Goal: Task Accomplishment & Management: Complete application form

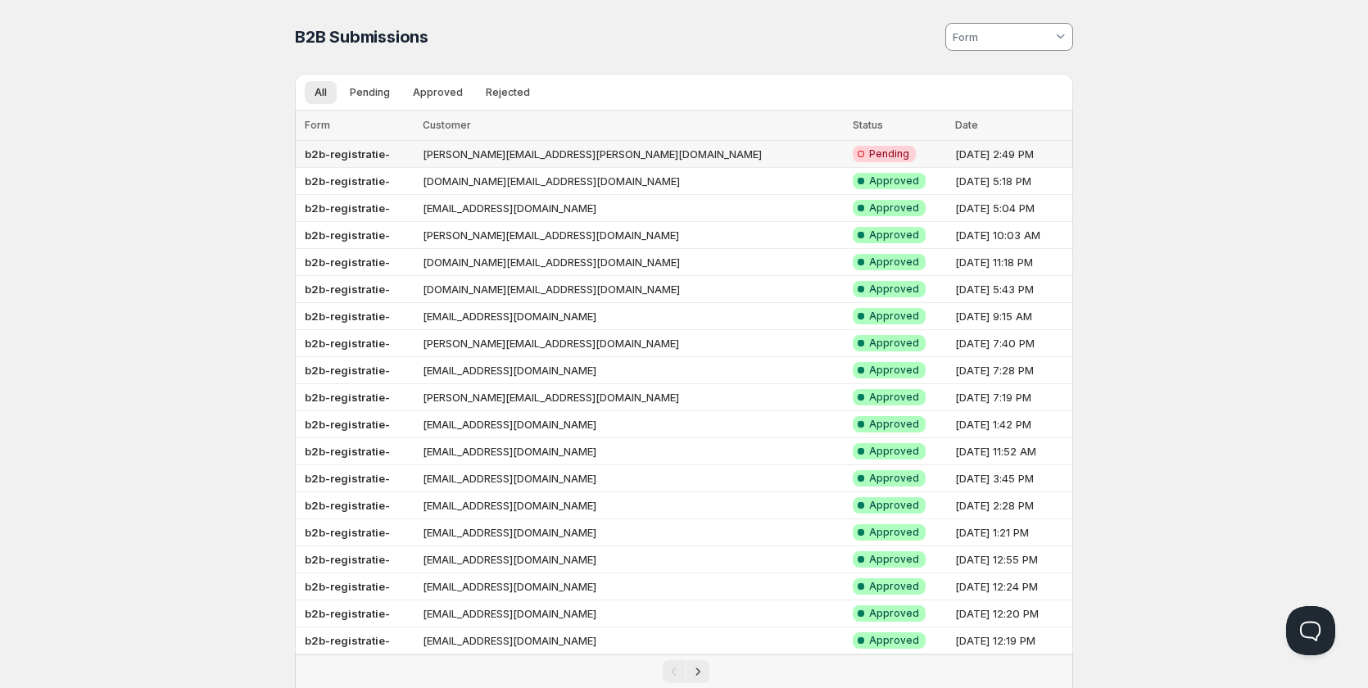
click at [620, 148] on td "[PERSON_NAME][EMAIL_ADDRESS][PERSON_NAME][DOMAIN_NAME]" at bounding box center [633, 154] width 430 height 27
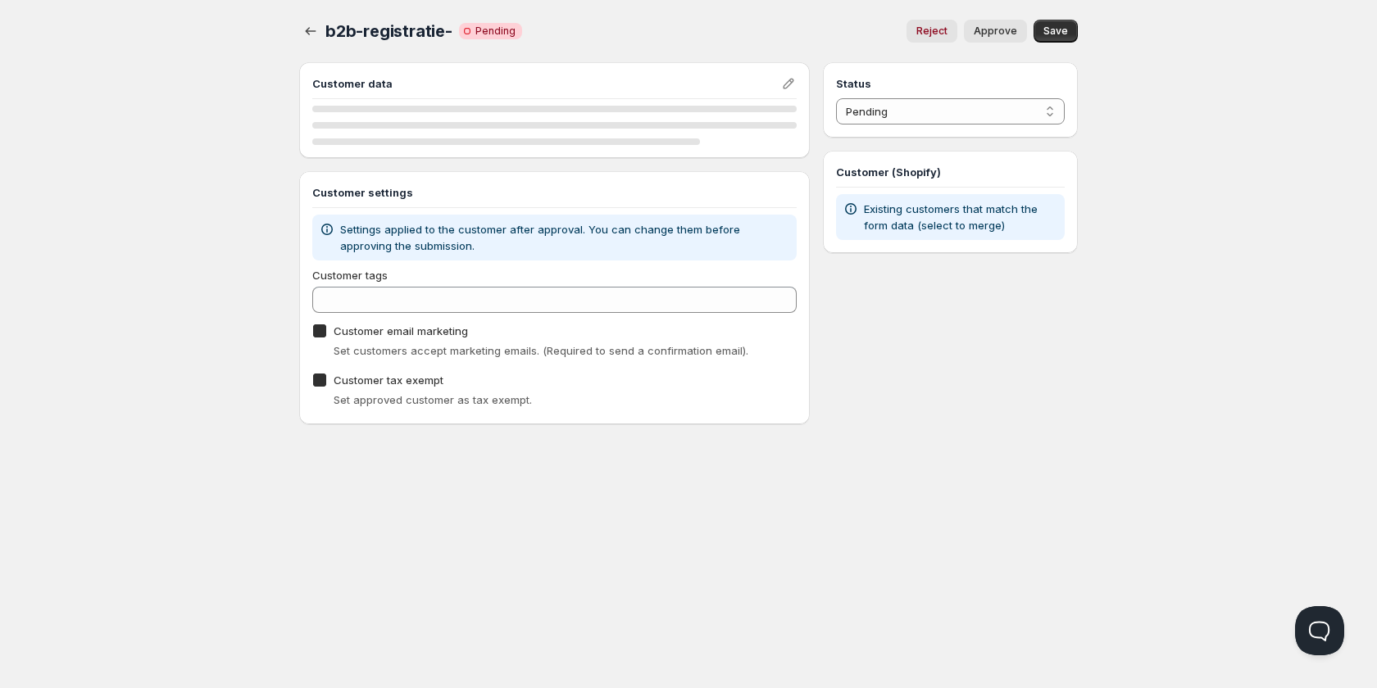
checkbox input "true"
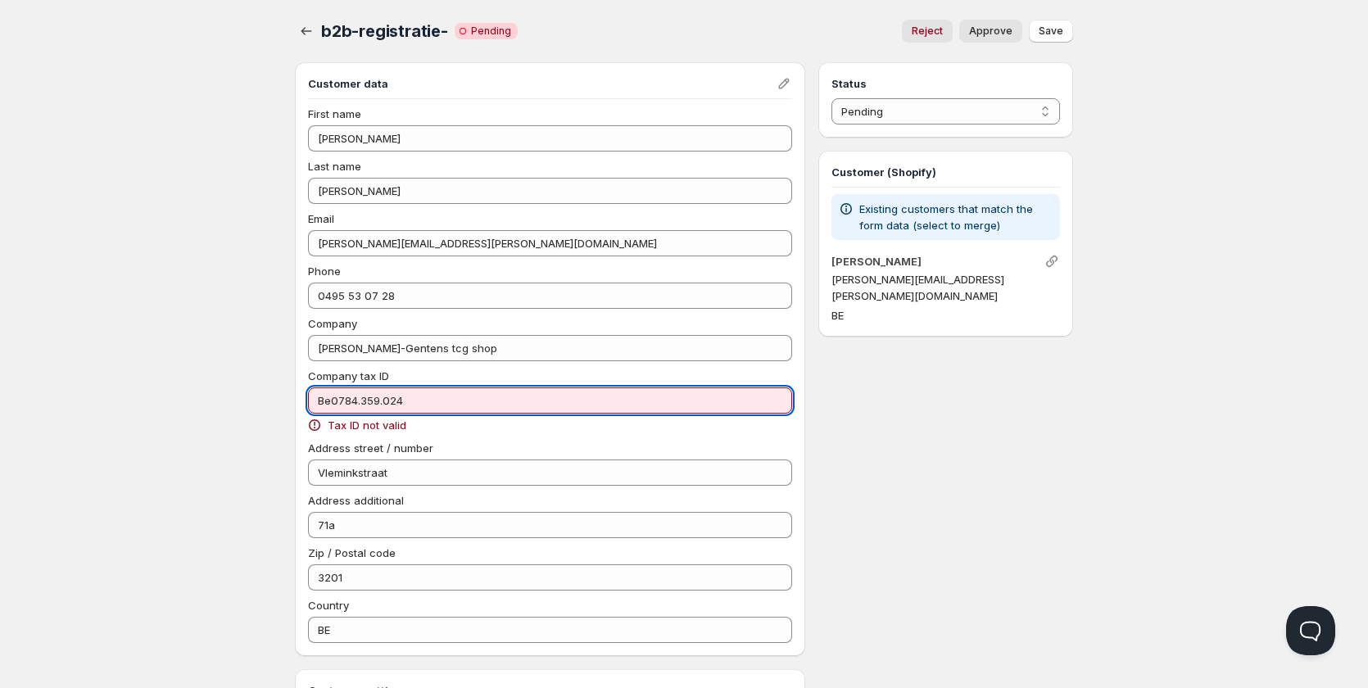
click at [361, 400] on input "Be0784.359.024" at bounding box center [550, 401] width 484 height 26
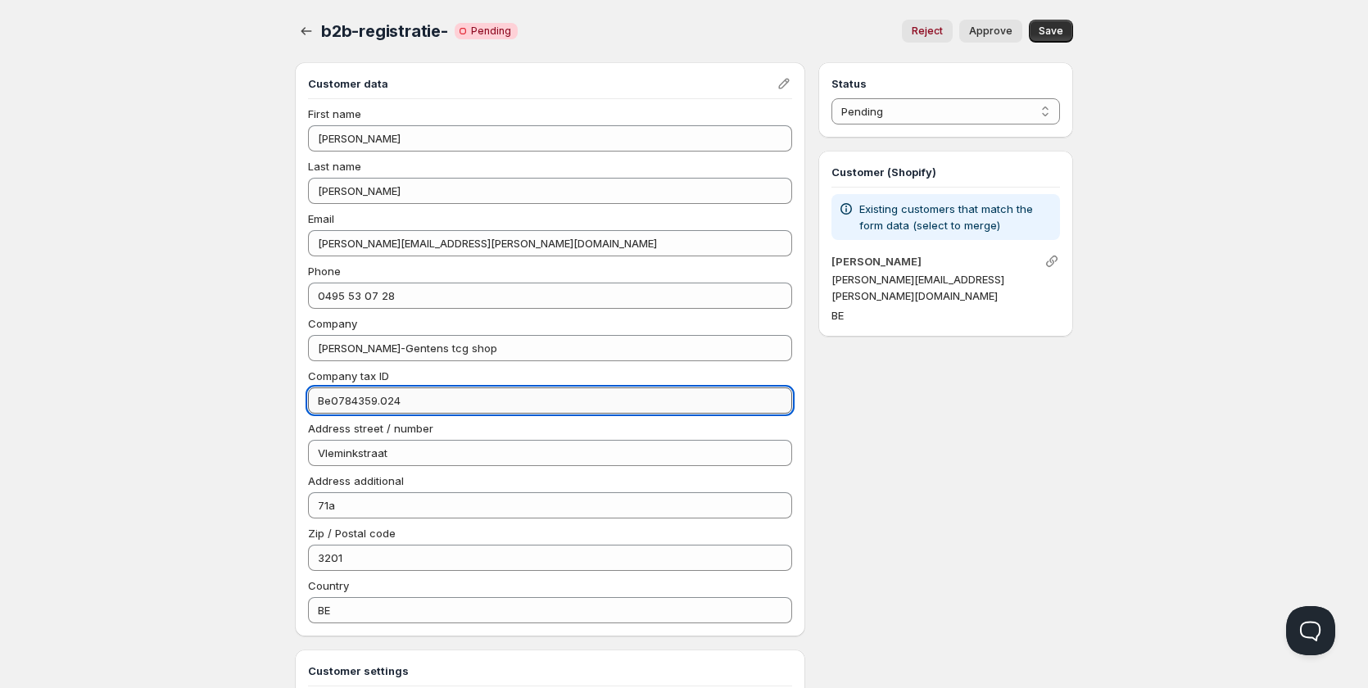
click at [379, 398] on input "Be0784359.024" at bounding box center [550, 401] width 484 height 26
click at [329, 397] on input "Be0784359024" at bounding box center [550, 401] width 484 height 26
click at [1053, 26] on span "Save" at bounding box center [1051, 31] width 25 height 13
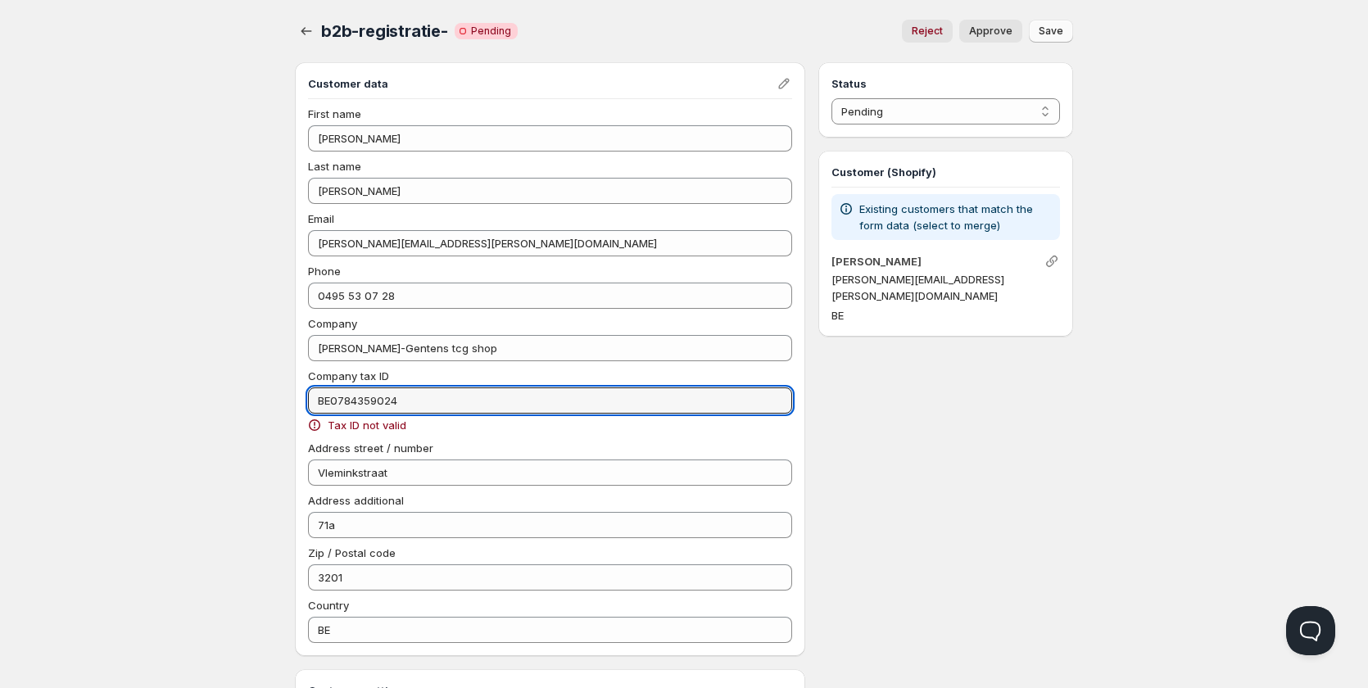
drag, startPoint x: 406, startPoint y: 397, endPoint x: 279, endPoint y: 397, distance: 127.8
click at [279, 397] on div "b2b-registratie-. This page is ready b2b-registratie- Critical Incomplete Pendi…" at bounding box center [684, 473] width 818 height 946
click at [212, 355] on div "Home Pricing Price lists Checkout Forms Submissions Settings Features Plans b2b…" at bounding box center [684, 493] width 1368 height 987
click at [359, 400] on input "BE0784359024" at bounding box center [550, 401] width 484 height 26
drag, startPoint x: 330, startPoint y: 400, endPoint x: 281, endPoint y: 395, distance: 49.4
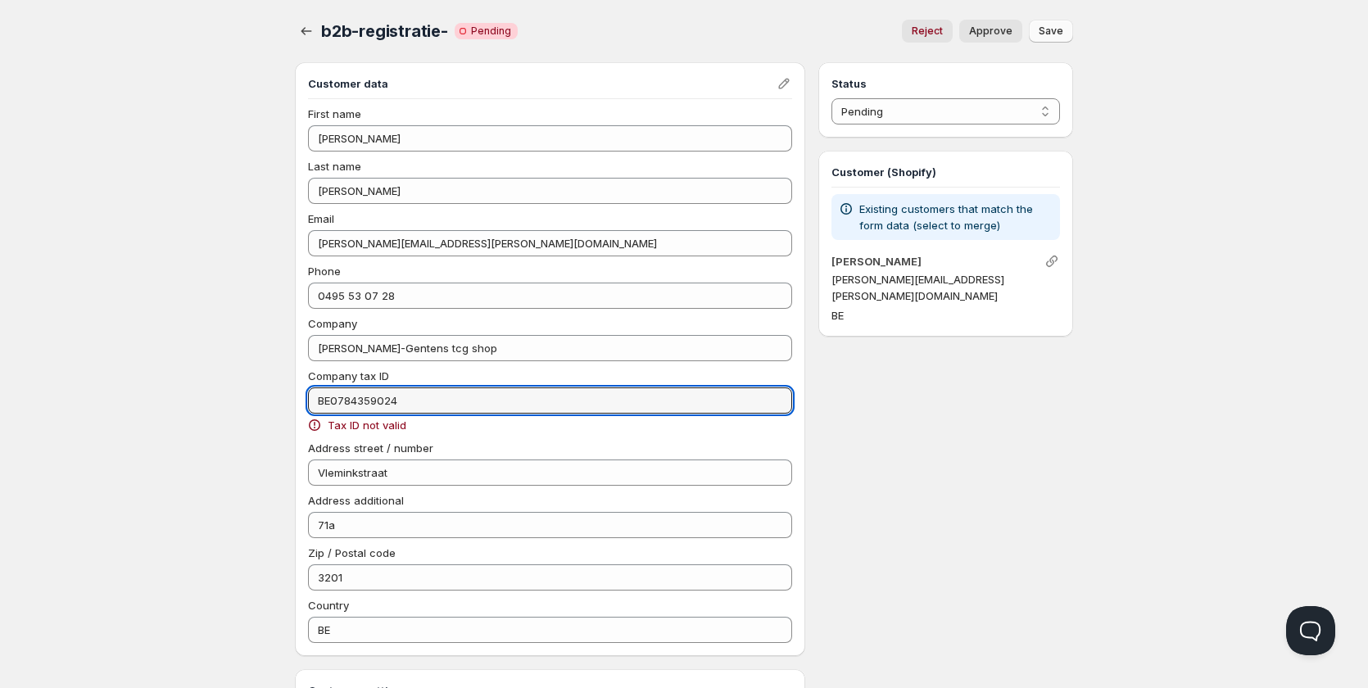
click at [282, 395] on div "b2b-registratie-. This page is ready b2b-registratie- Critical Incomplete Pendi…" at bounding box center [684, 473] width 818 height 946
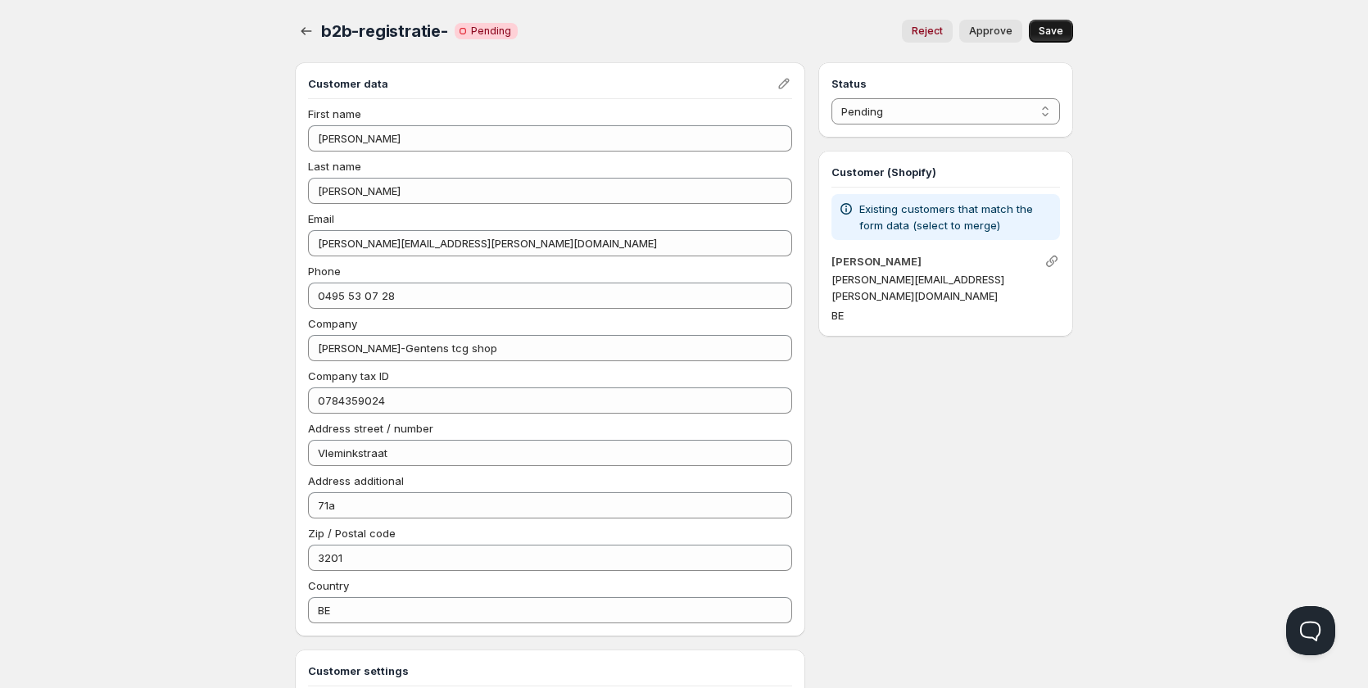
click at [238, 399] on div "Home Pricing Price lists Checkout Forms Submissions Settings Features Plans b2b…" at bounding box center [684, 483] width 1368 height 967
click at [1043, 27] on span "Save" at bounding box center [1051, 31] width 25 height 13
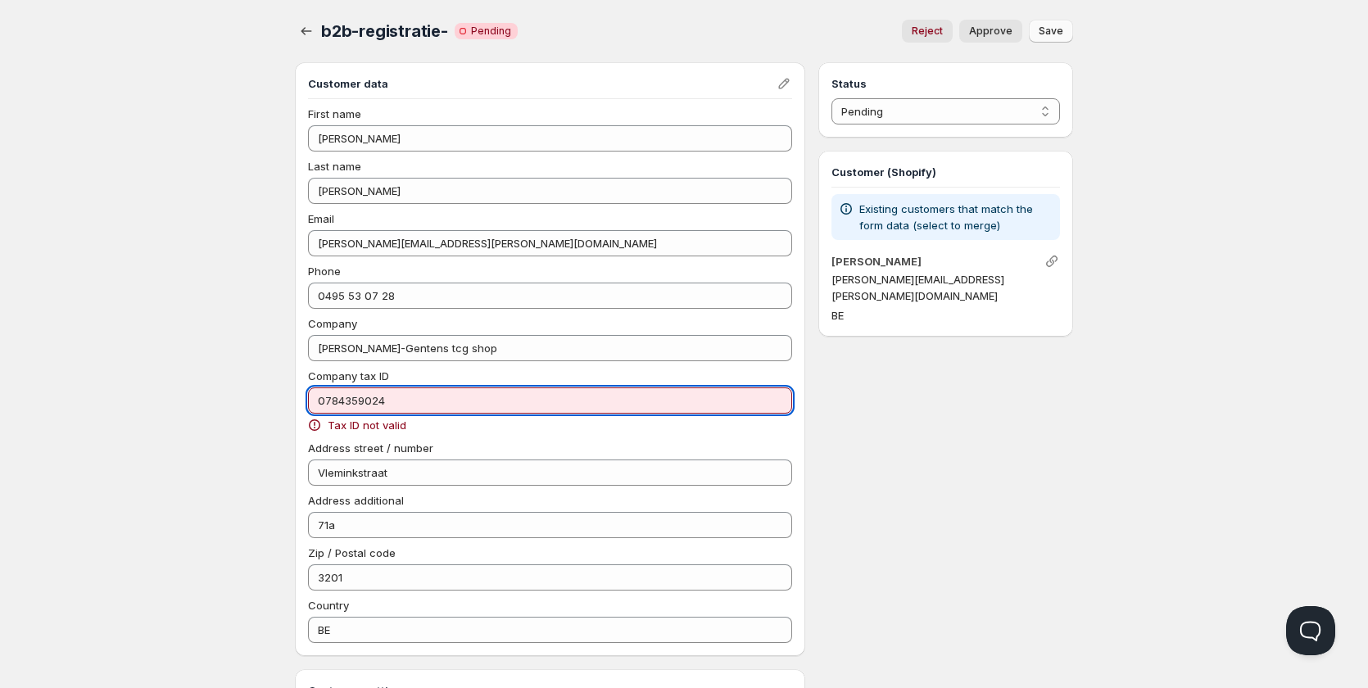
click at [314, 397] on input "0784359024" at bounding box center [550, 401] width 484 height 26
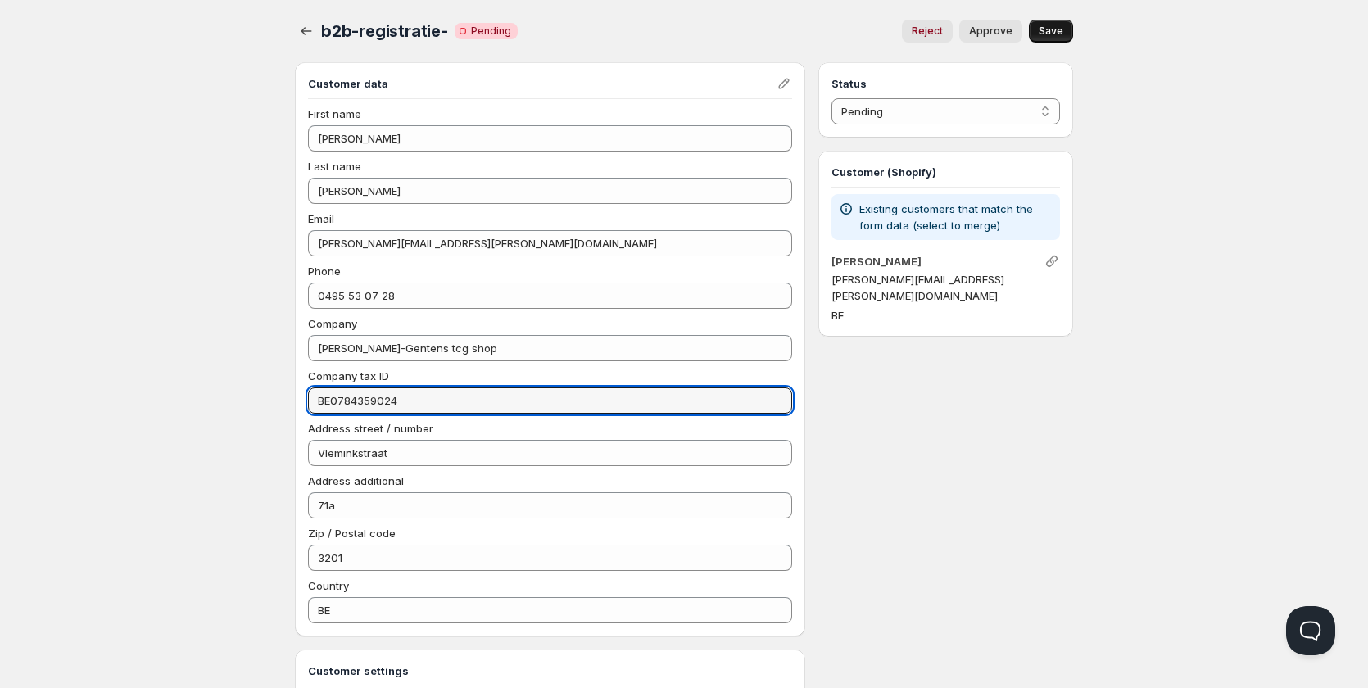
click at [227, 456] on div "Home Pricing Price lists Checkout Forms Submissions Settings Features Plans b2b…" at bounding box center [684, 483] width 1368 height 967
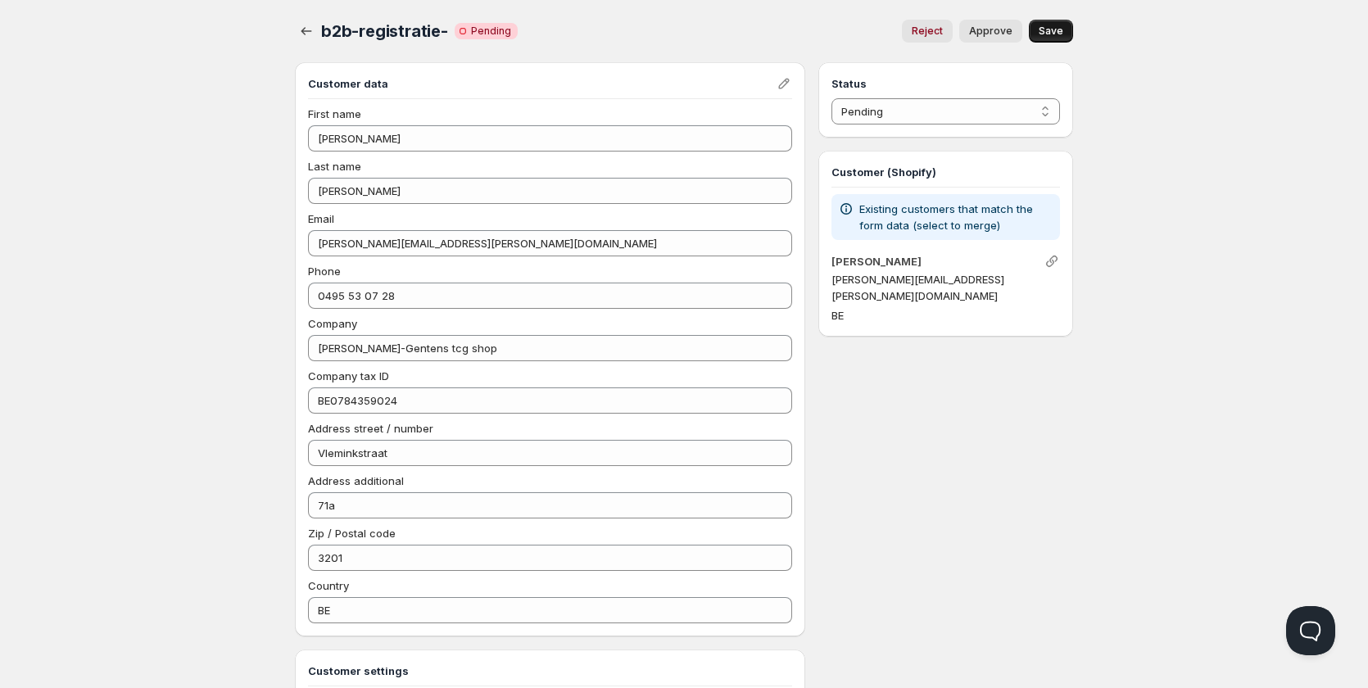
click at [1061, 29] on span "Save" at bounding box center [1051, 31] width 25 height 13
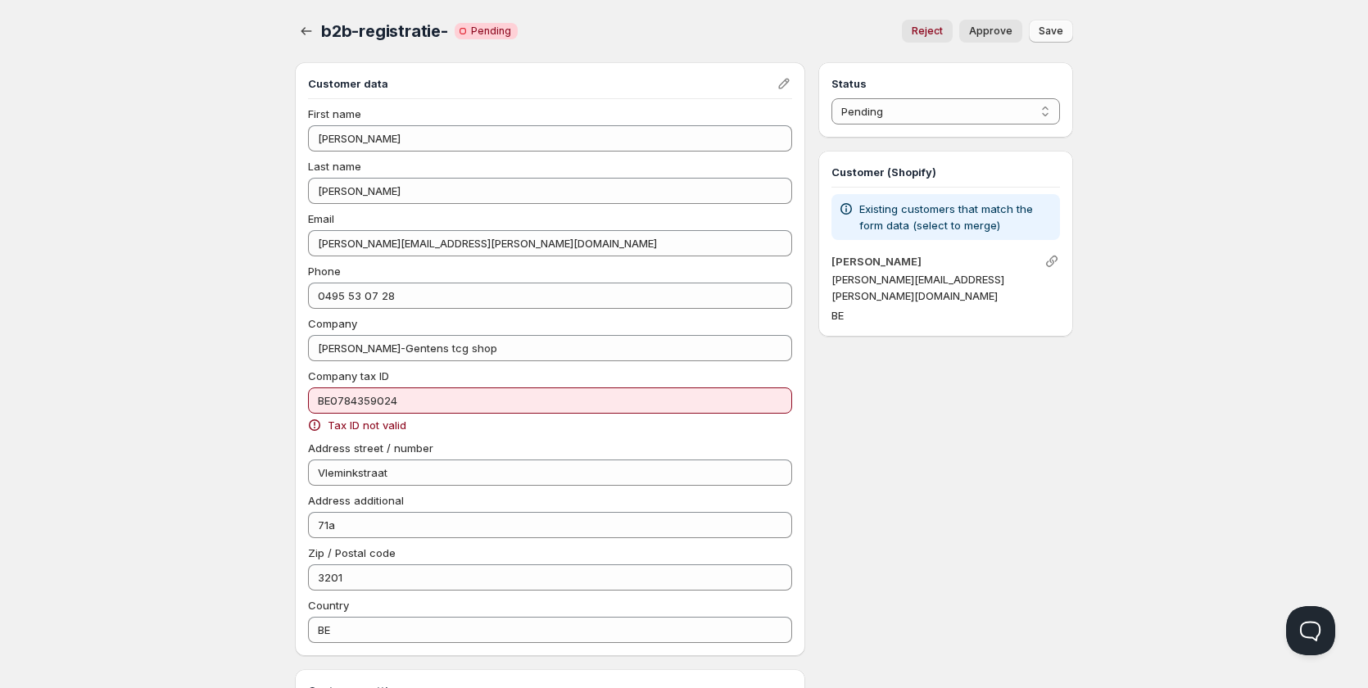
click at [312, 426] on icon at bounding box center [314, 425] width 16 height 16
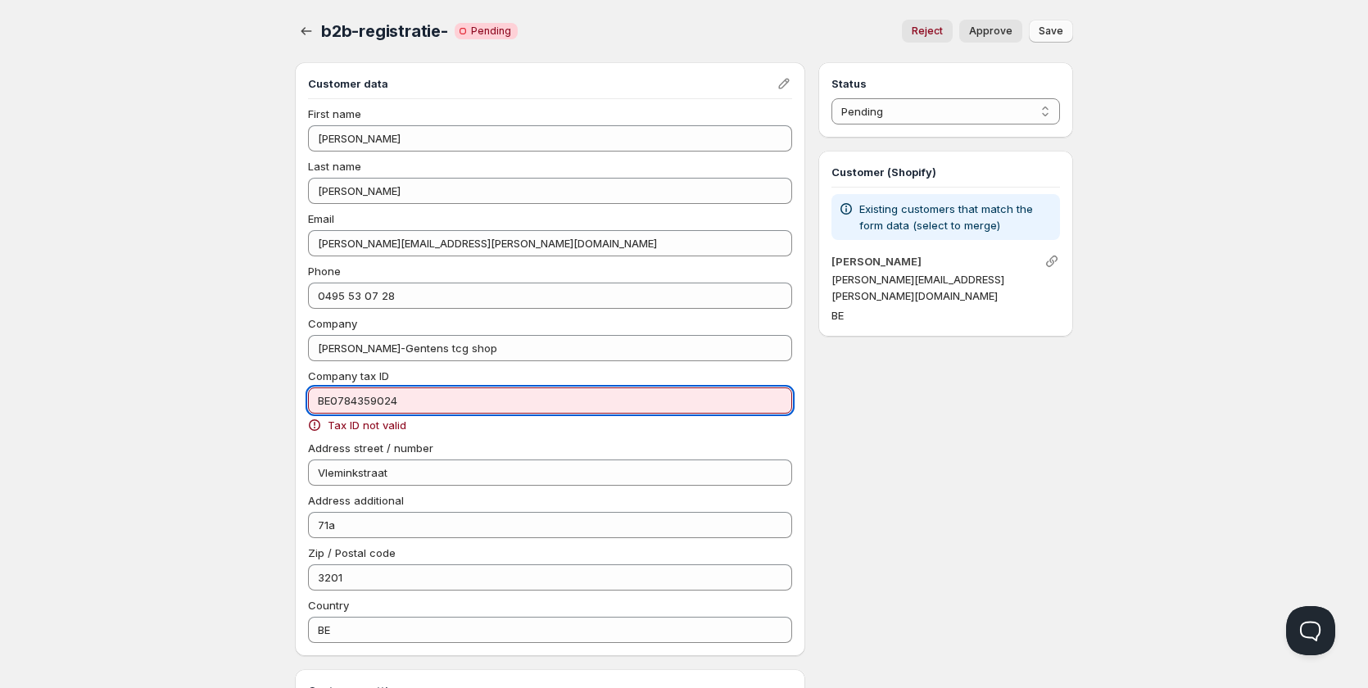
click at [358, 400] on input "BE0784359024" at bounding box center [550, 401] width 484 height 26
drag, startPoint x: 412, startPoint y: 395, endPoint x: 190, endPoint y: 389, distance: 222.1
click at [190, 403] on div "Home Pricing Price lists Checkout Forms Submissions Settings Features Plans b2b…" at bounding box center [684, 493] width 1368 height 987
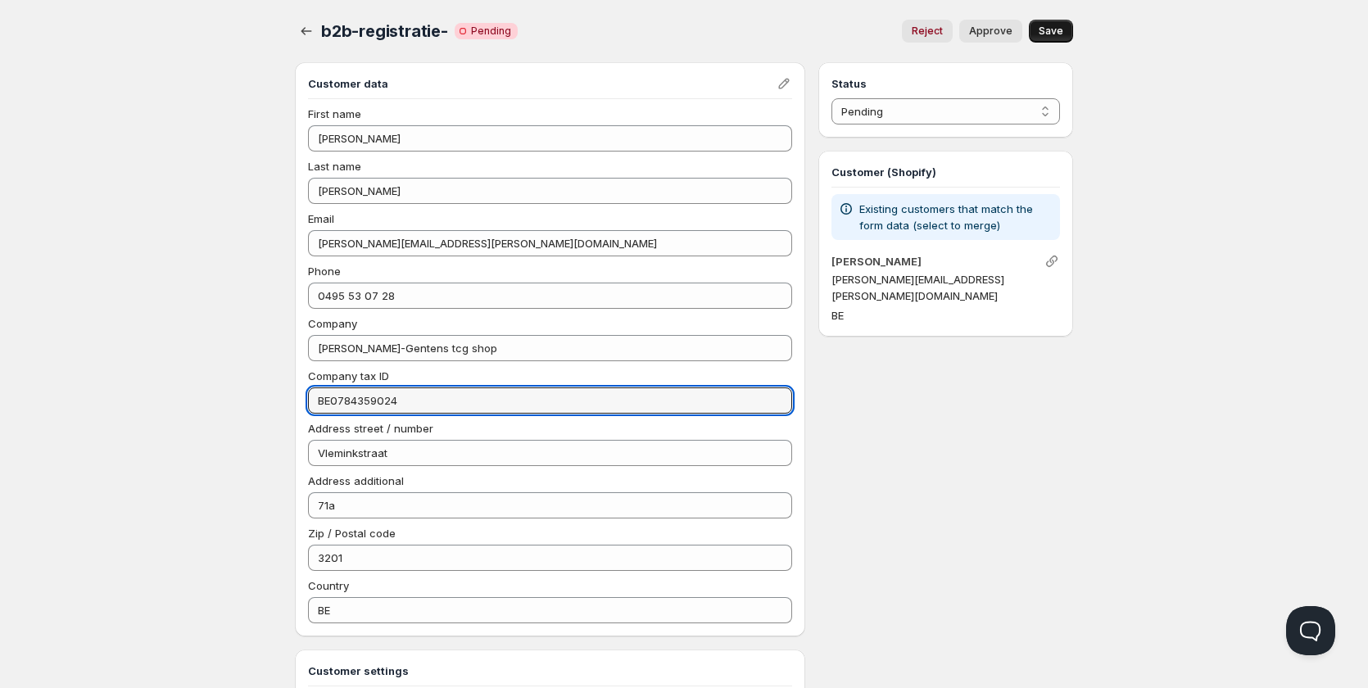
click at [1055, 29] on span "Save" at bounding box center [1051, 31] width 25 height 13
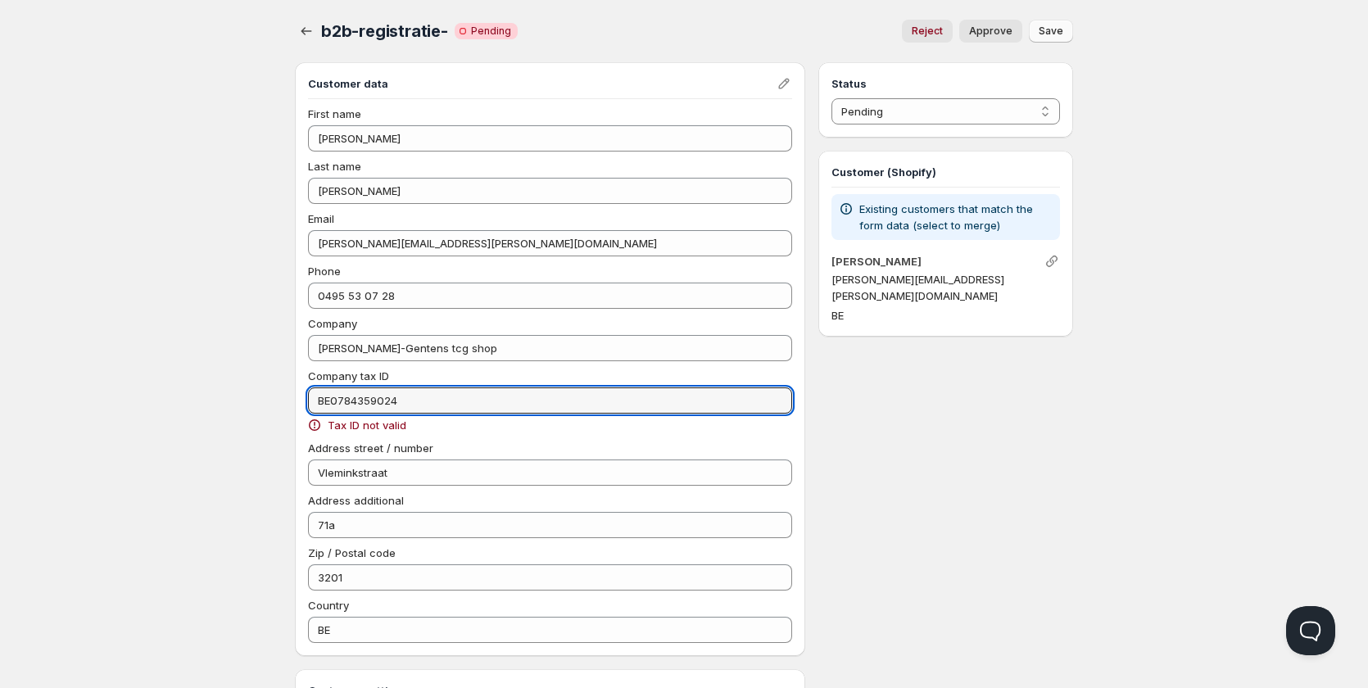
drag, startPoint x: 330, startPoint y: 400, endPoint x: 304, endPoint y: 401, distance: 26.2
click at [304, 401] on div "Customer data First name [PERSON_NAME] Last name [PERSON_NAME] Email [PERSON_NA…" at bounding box center [550, 359] width 510 height 594
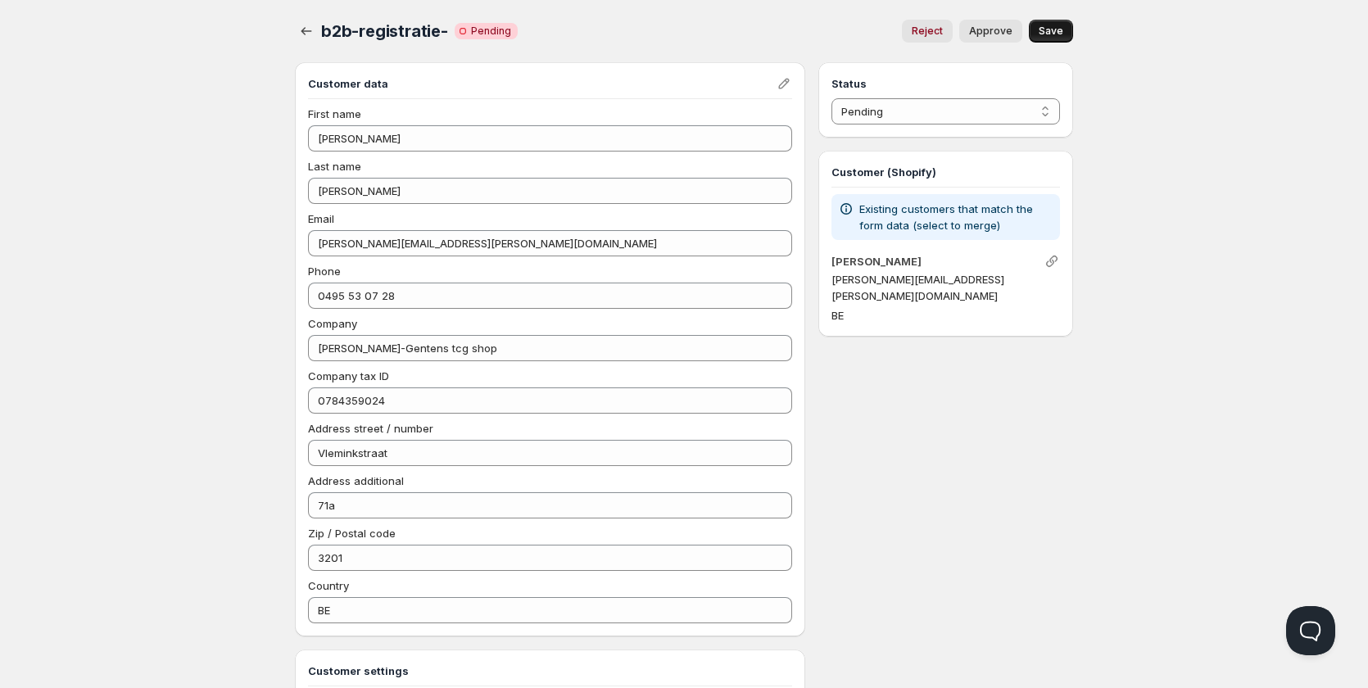
click at [1050, 34] on span "Save" at bounding box center [1051, 31] width 25 height 13
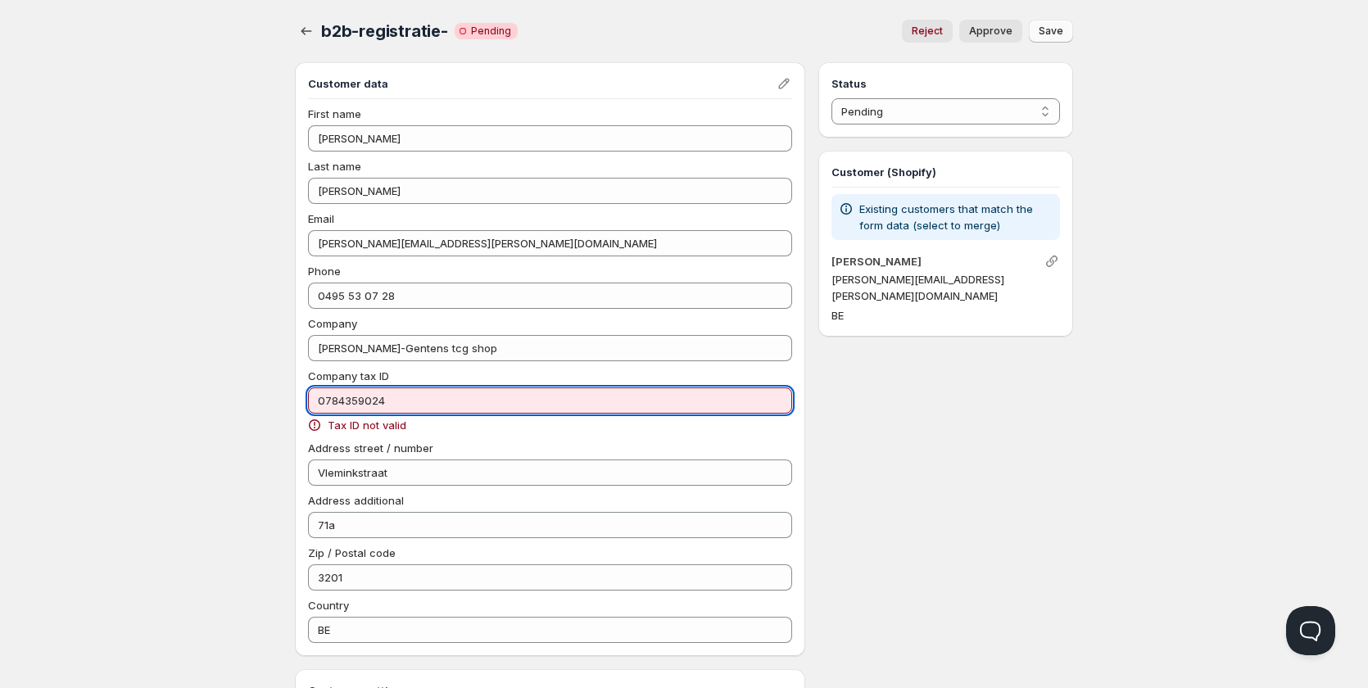
click at [345, 398] on input "0784359024" at bounding box center [550, 401] width 484 height 26
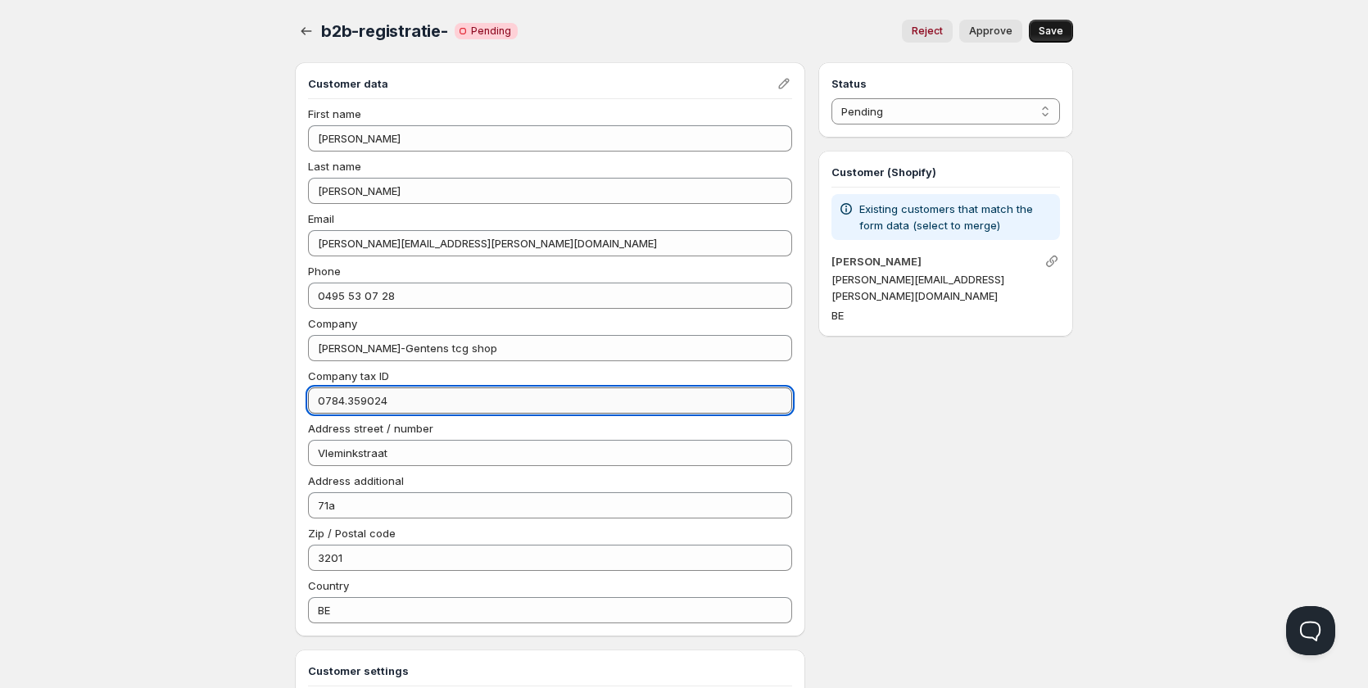
click at [363, 402] on input "0784.359024" at bounding box center [550, 401] width 484 height 26
type input "0784.359.024"
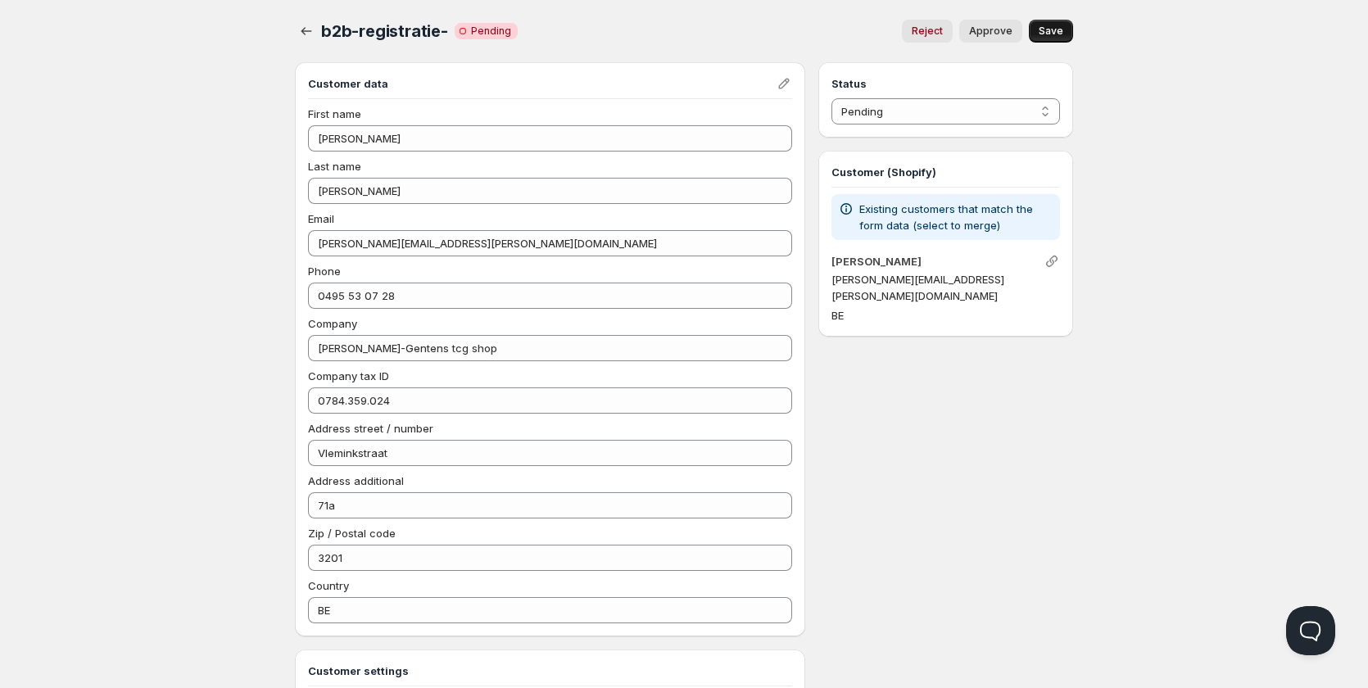
click at [1061, 24] on button "Save" at bounding box center [1051, 31] width 44 height 23
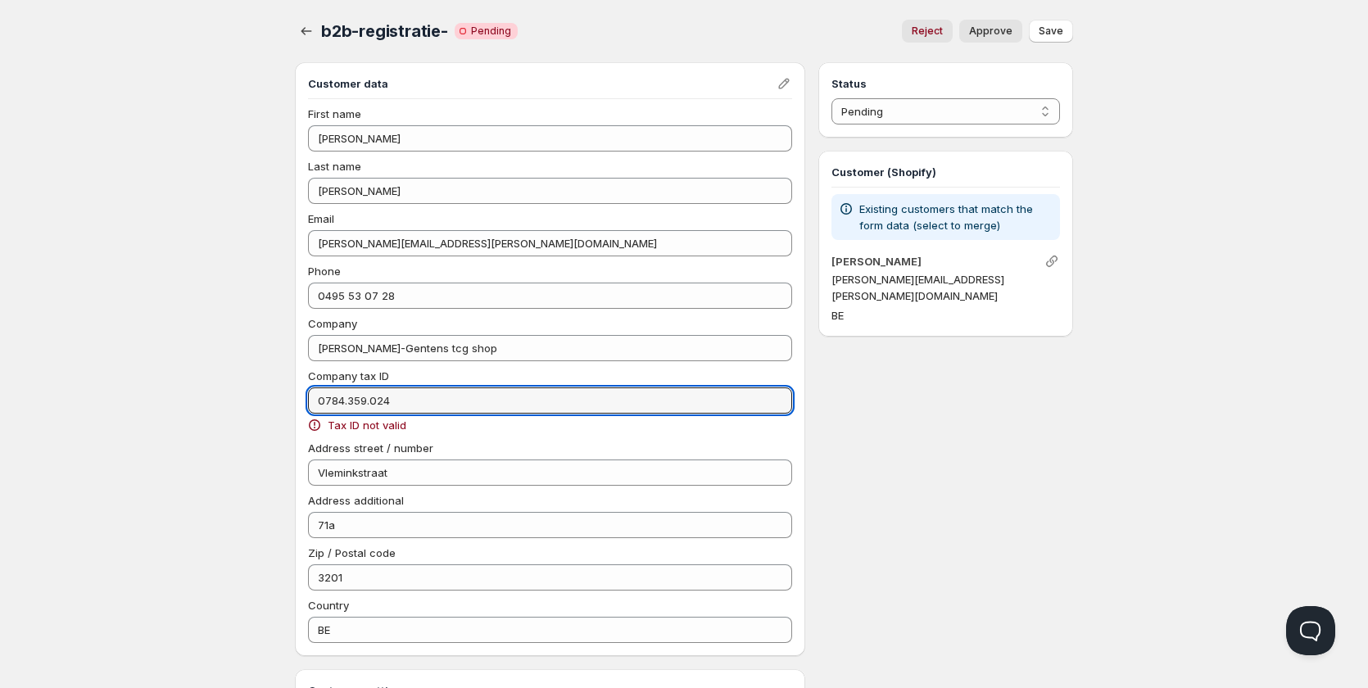
drag, startPoint x: 415, startPoint y: 404, endPoint x: 274, endPoint y: 404, distance: 140.9
click at [274, 404] on div "Home Pricing Price lists Checkout Forms Submissions Settings Features Plans b2b…" at bounding box center [684, 493] width 1368 height 987
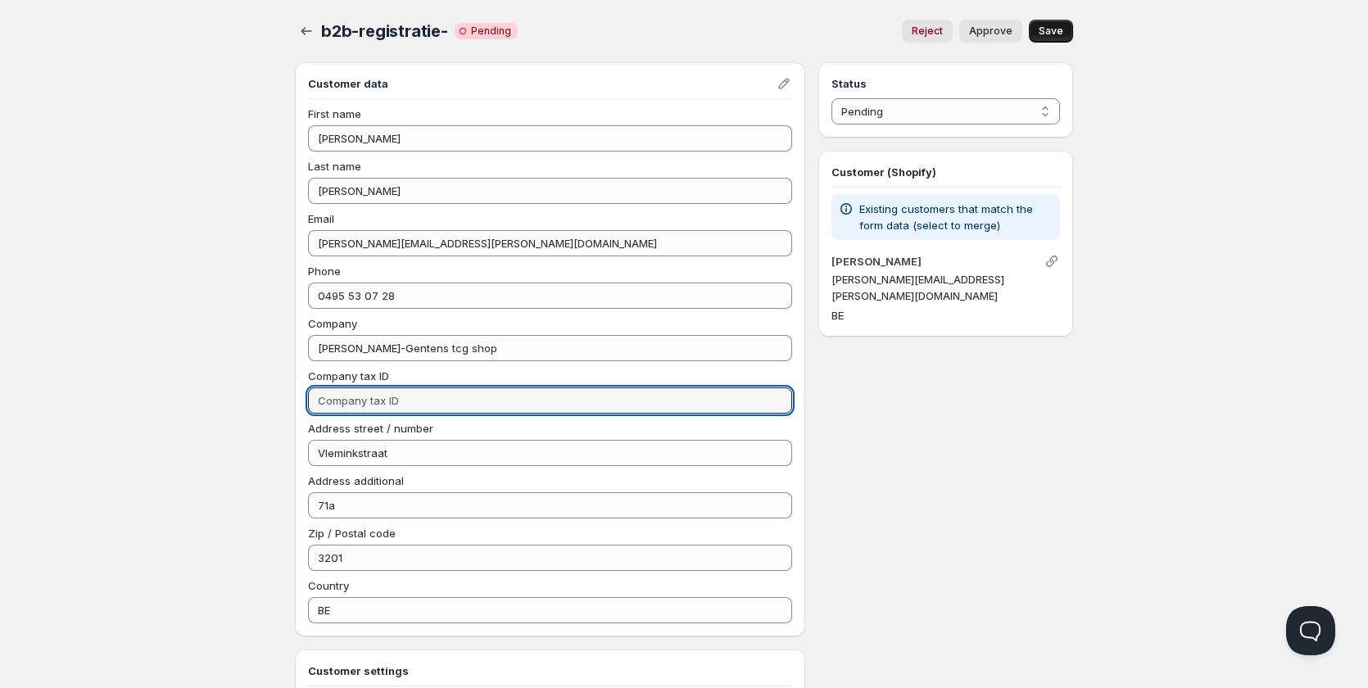
click at [1060, 32] on span "Save" at bounding box center [1051, 31] width 25 height 13
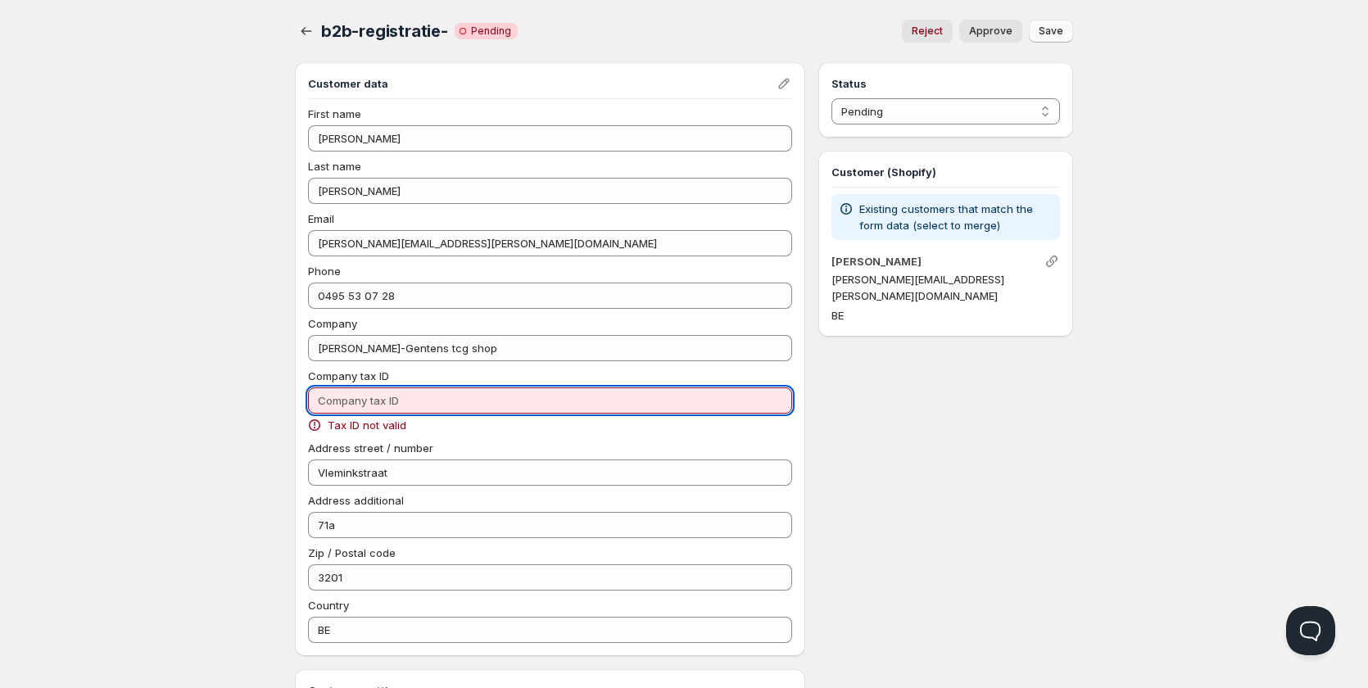
click at [488, 402] on input "Company tax ID" at bounding box center [550, 401] width 484 height 26
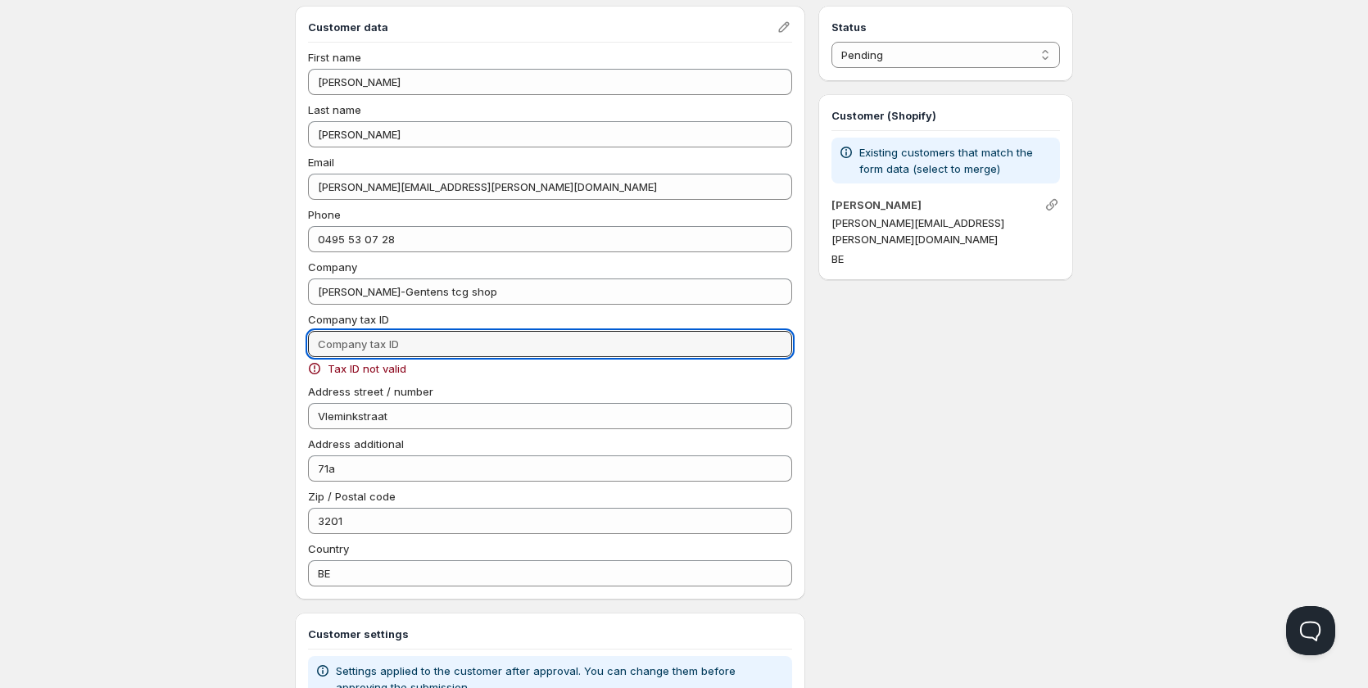
scroll to position [52, 0]
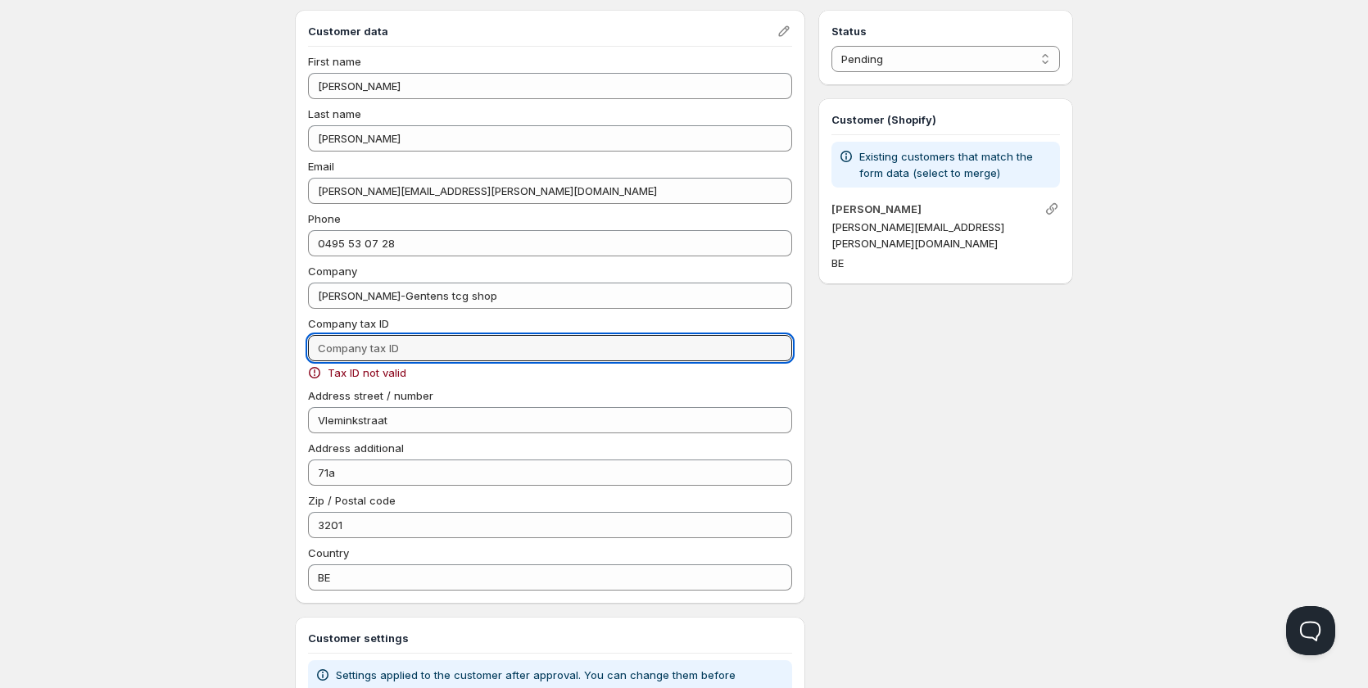
paste input "0784.359.024"
drag, startPoint x: 340, startPoint y: 348, endPoint x: 288, endPoint y: 352, distance: 52.5
click at [288, 352] on div "b2b-registratie-. This page is ready b2b-registratie- Critical Incomplete Pendi…" at bounding box center [684, 421] width 818 height 946
click at [319, 346] on input "0784.359.024" at bounding box center [550, 348] width 484 height 26
click at [361, 347] on input "BE0784.359.024" at bounding box center [550, 348] width 484 height 26
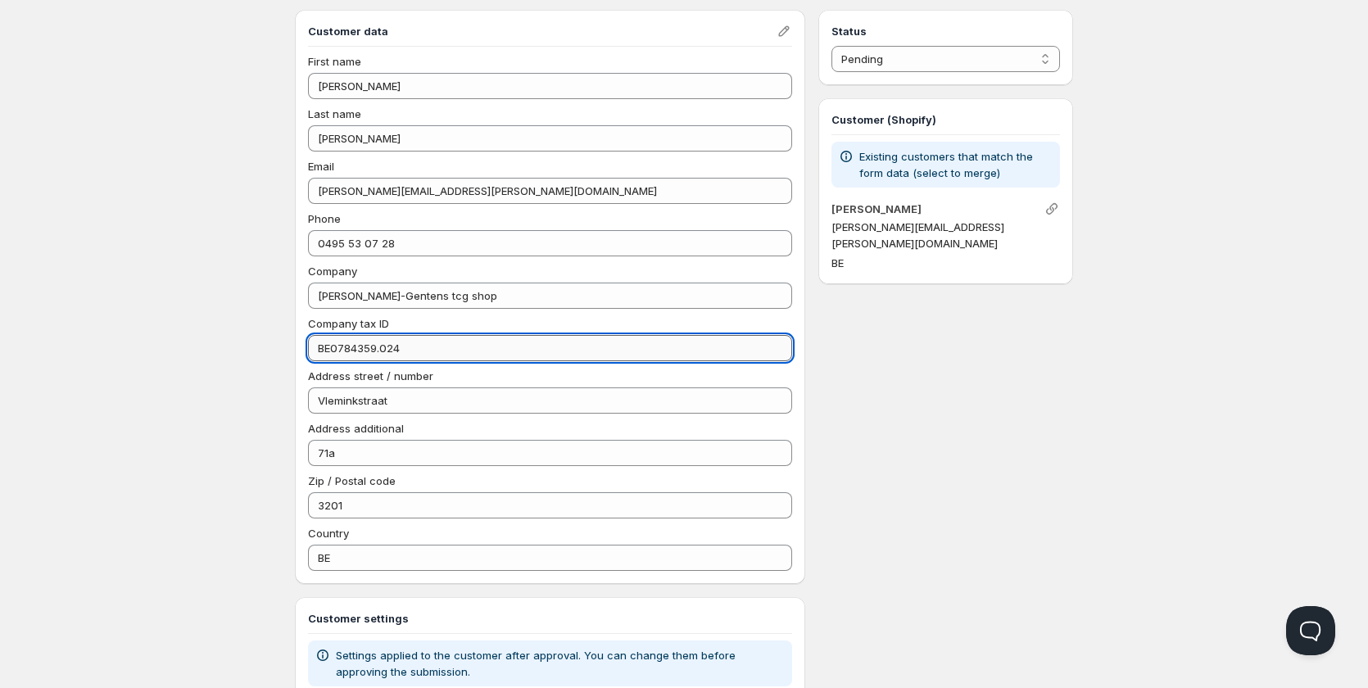
click at [383, 348] on input "BE0784359.024" at bounding box center [550, 348] width 484 height 26
type input "BE0784359024"
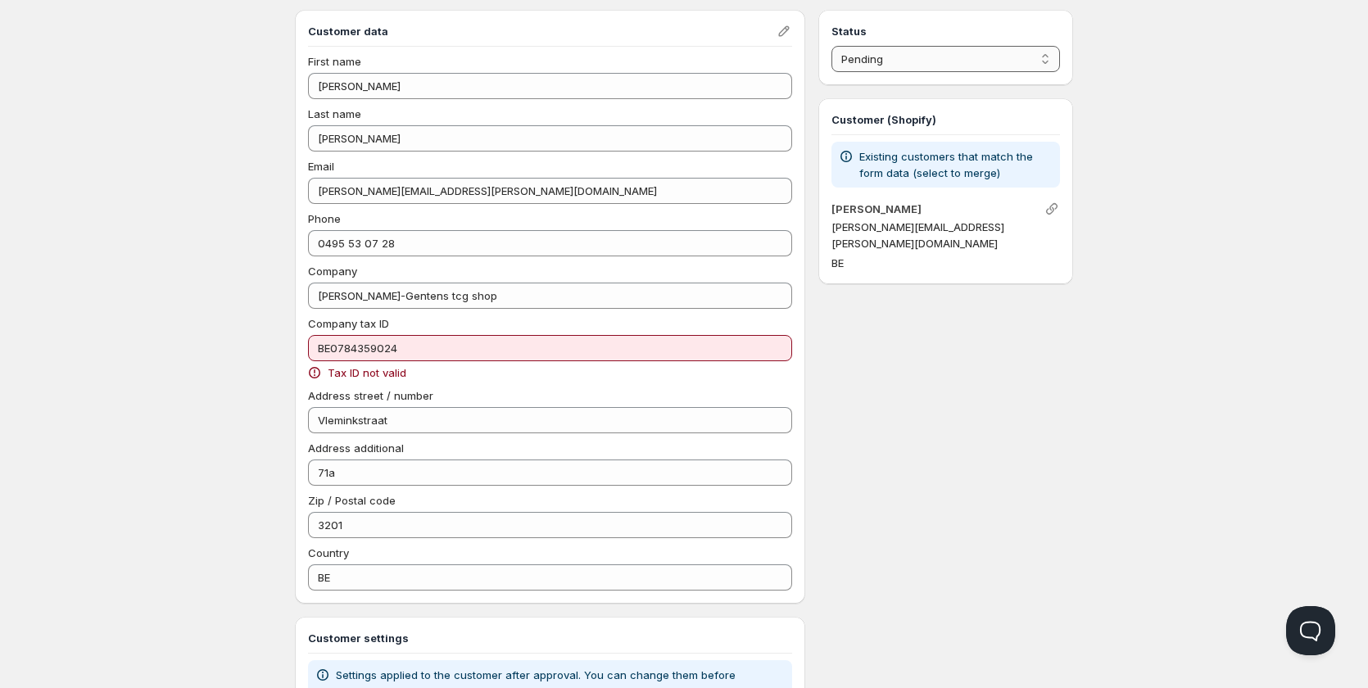
click at [871, 59] on select "Pending Approved Rejected Ignored Spam" at bounding box center [946, 59] width 229 height 26
click at [832, 46] on select "Pending Approved Rejected Ignored Spam" at bounding box center [946, 59] width 229 height 26
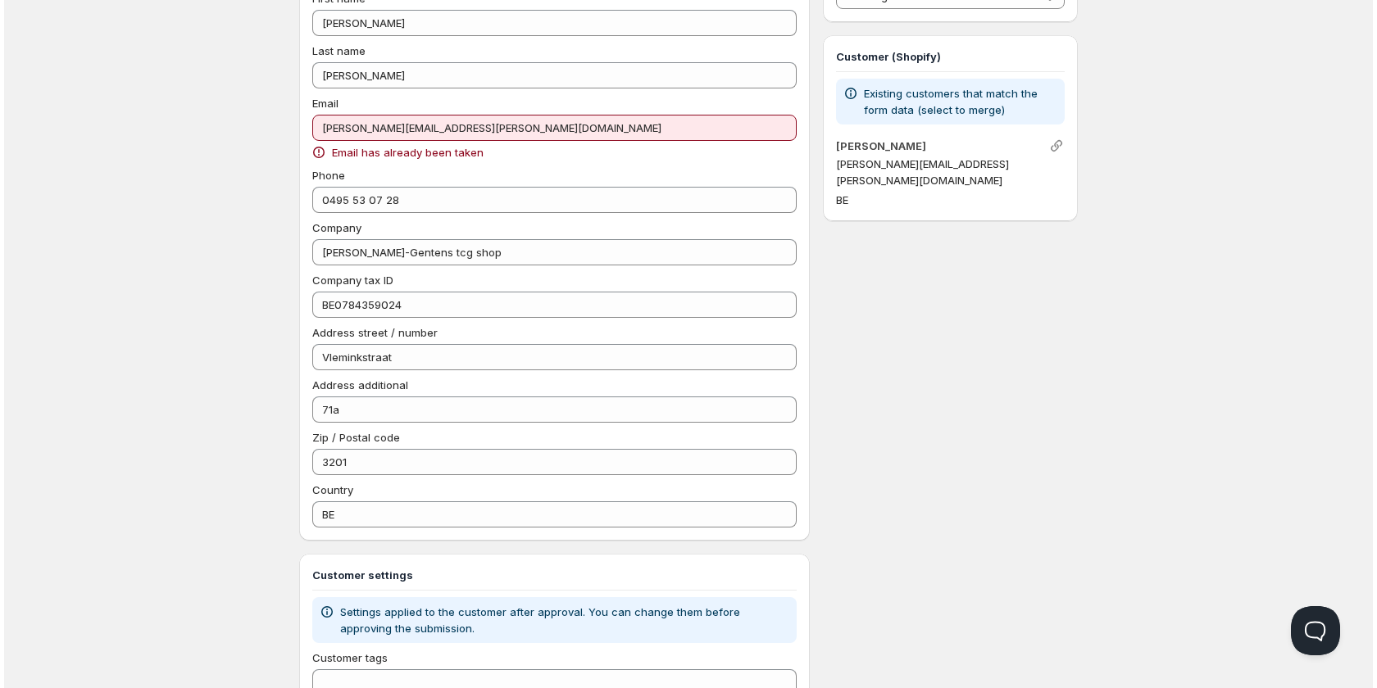
scroll to position [0, 0]
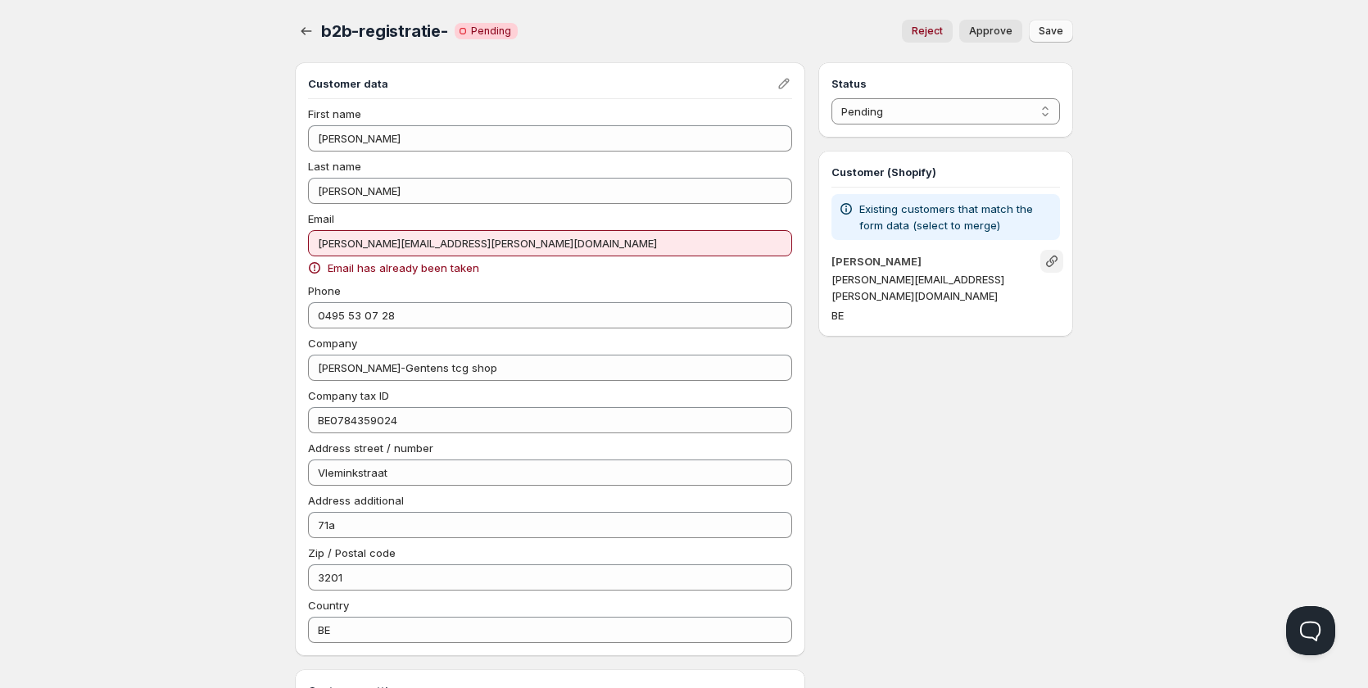
click at [1053, 265] on icon "Link" at bounding box center [1052, 261] width 16 height 16
click at [1045, 32] on span "Save" at bounding box center [1051, 31] width 25 height 13
click at [995, 27] on span "Approve" at bounding box center [990, 31] width 43 height 13
select select "1"
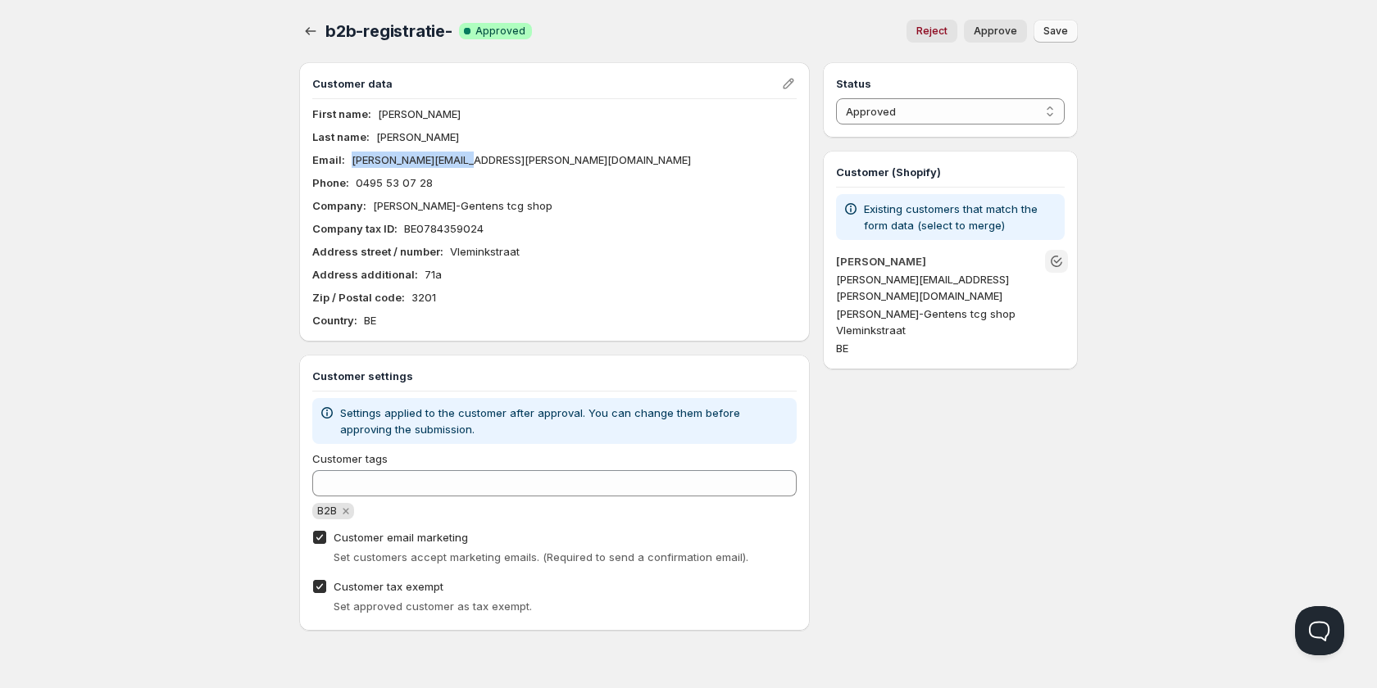
drag, startPoint x: 349, startPoint y: 156, endPoint x: 481, endPoint y: 155, distance: 131.9
click at [481, 155] on div "Email : [PERSON_NAME][EMAIL_ADDRESS][PERSON_NAME][DOMAIN_NAME]" at bounding box center [554, 160] width 484 height 16
copy p "[PERSON_NAME][EMAIL_ADDRESS][PERSON_NAME][DOMAIN_NAME]"
